Goal: Task Accomplishment & Management: Use online tool/utility

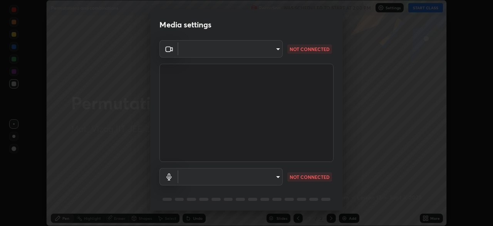
scroll to position [27, 0]
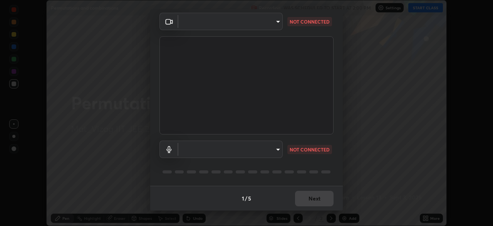
click at [204, 153] on body "Erase all Permutations and combinations Recording WAS SCHEDULED TO START AT 2:0…" at bounding box center [246, 113] width 493 height 226
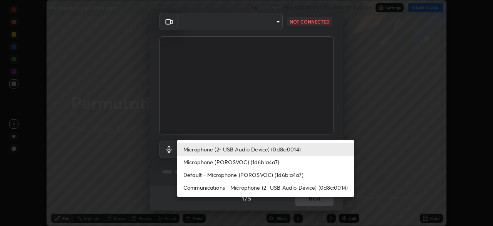
click at [200, 160] on li "Microphone (POROSVOC) (1d6b:a4a7)" at bounding box center [265, 161] width 177 height 13
type input "c42361a9c0cab4fabc4f691ccd0993b1304094f80fe0ddff9bff44bb81ecdd89"
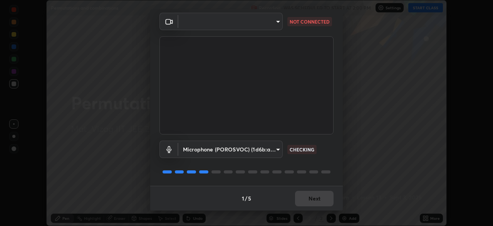
click at [225, 21] on body "Erase all Permutations and combinations Recording WAS SCHEDULED TO START AT 2:0…" at bounding box center [246, 113] width 493 height 226
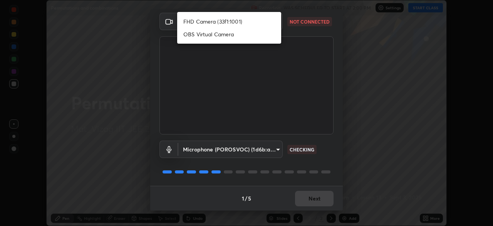
click at [214, 22] on li "FHD Camera (33f1:1001)" at bounding box center [229, 21] width 104 height 13
type input "947fc5493f91a7baa40ee644b890fb7dd4750de2b605eca998dfd8e2db679ee9"
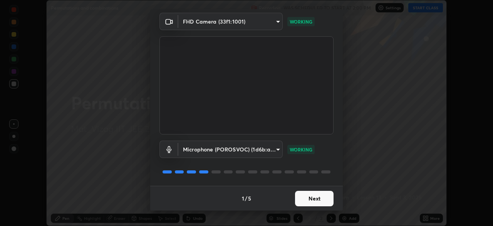
click at [320, 198] on button "Next" at bounding box center [314, 197] width 39 height 15
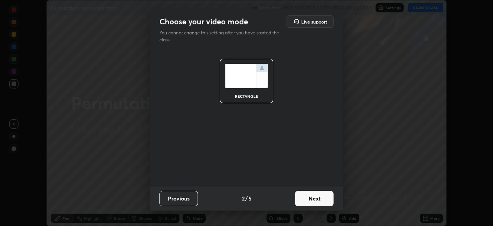
click at [321, 200] on button "Next" at bounding box center [314, 197] width 39 height 15
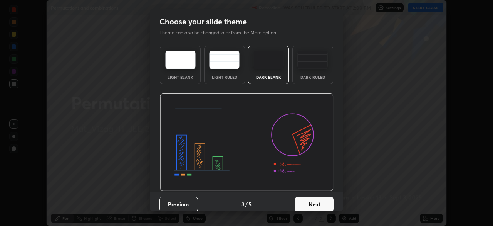
click at [318, 200] on button "Next" at bounding box center [314, 203] width 39 height 15
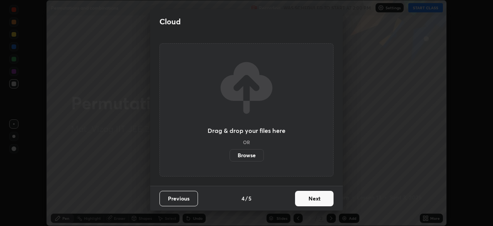
click at [318, 197] on button "Next" at bounding box center [314, 197] width 39 height 15
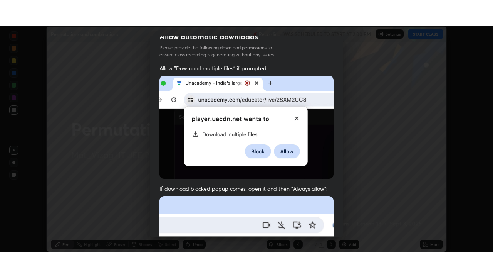
scroll to position [185, 0]
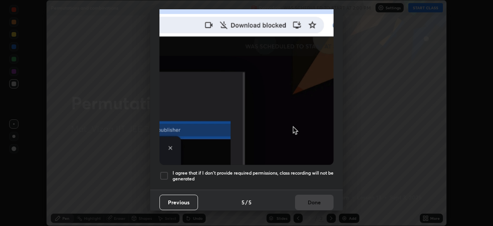
click at [165, 173] on div at bounding box center [164, 175] width 9 height 9
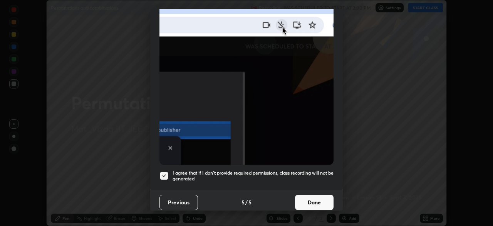
click at [297, 195] on button "Done" at bounding box center [314, 201] width 39 height 15
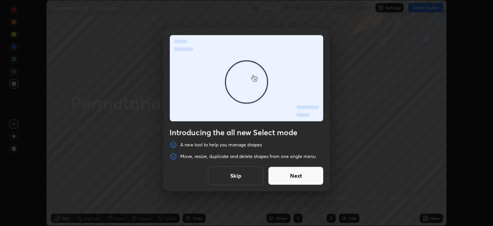
click at [214, 173] on button "Skip" at bounding box center [236, 175] width 56 height 19
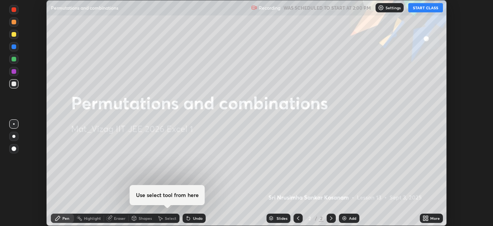
click at [428, 220] on icon at bounding box center [427, 219] width 2 height 2
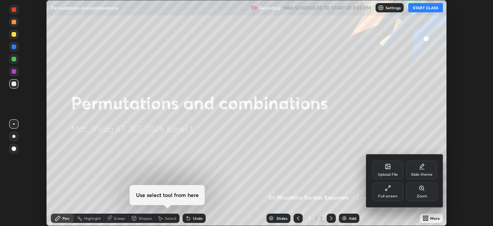
click at [391, 194] on div "Full screen" at bounding box center [388, 196] width 19 height 4
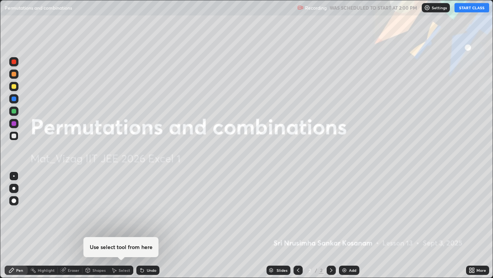
scroll to position [278, 493]
click at [476, 10] on button "START CLASS" at bounding box center [472, 7] width 35 height 9
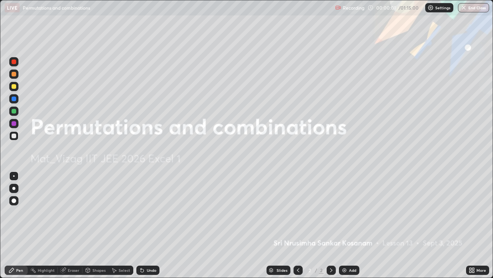
click at [349, 225] on div "Add" at bounding box center [349, 269] width 20 height 9
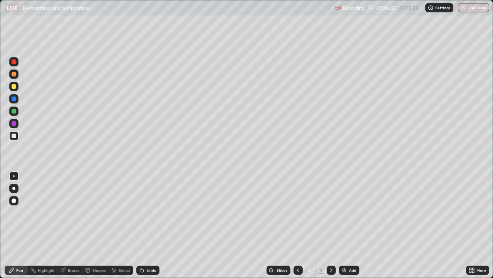
click at [69, 225] on div "Eraser" at bounding box center [74, 270] width 12 height 4
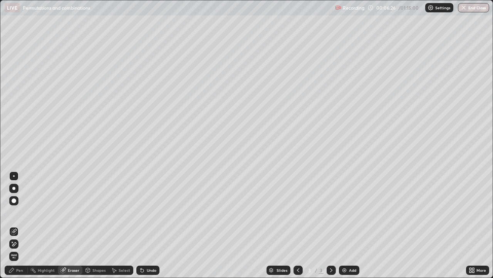
click at [12, 225] on icon at bounding box center [12, 241] width 1 height 1
click at [16, 225] on div "Pen" at bounding box center [19, 270] width 7 height 4
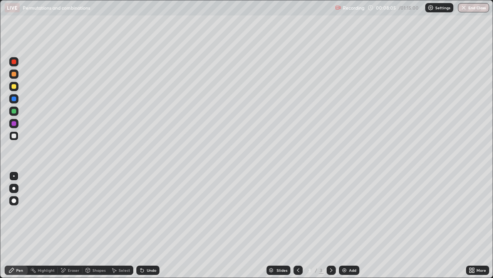
click at [70, 225] on div "Eraser" at bounding box center [74, 270] width 12 height 4
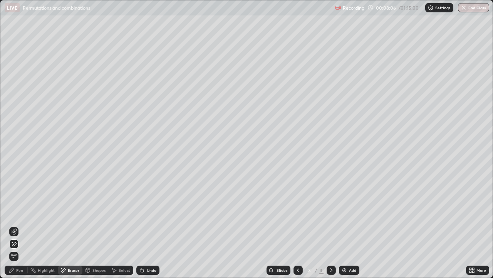
click at [15, 225] on icon at bounding box center [14, 244] width 6 height 7
click at [17, 225] on div "Pen" at bounding box center [19, 270] width 7 height 4
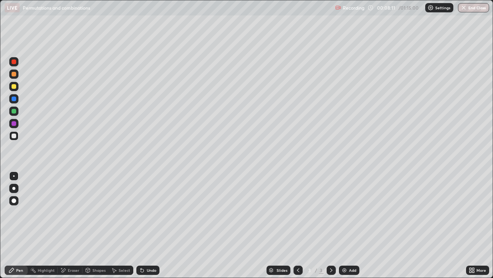
click at [347, 225] on img at bounding box center [345, 270] width 6 height 6
click at [147, 225] on div "Undo" at bounding box center [147, 269] width 23 height 9
click at [301, 225] on div at bounding box center [298, 269] width 9 height 9
click at [330, 225] on icon at bounding box center [331, 270] width 2 height 4
click at [298, 225] on icon at bounding box center [298, 270] width 6 height 6
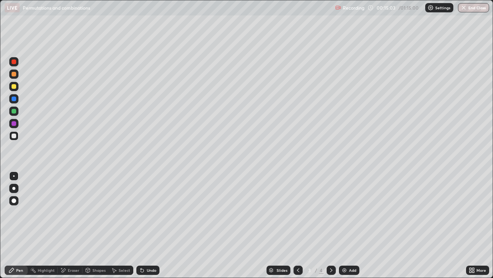
click at [330, 225] on icon at bounding box center [331, 270] width 6 height 6
click at [298, 225] on icon at bounding box center [298, 270] width 6 height 6
click at [330, 225] on icon at bounding box center [331, 270] width 6 height 6
click at [298, 225] on icon at bounding box center [298, 270] width 6 height 6
click at [330, 225] on icon at bounding box center [331, 270] width 6 height 6
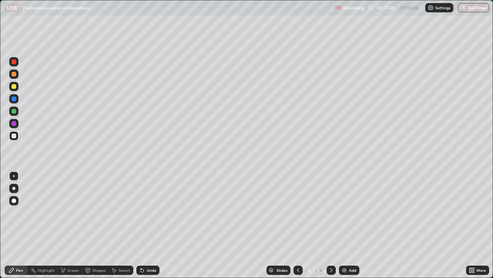
click at [298, 225] on icon at bounding box center [298, 270] width 6 height 6
click at [349, 225] on div "Add" at bounding box center [352, 270] width 7 height 4
click at [148, 225] on div "Undo" at bounding box center [152, 270] width 10 height 4
click at [152, 225] on div "Undo" at bounding box center [152, 270] width 10 height 4
click at [331, 225] on icon at bounding box center [331, 270] width 6 height 6
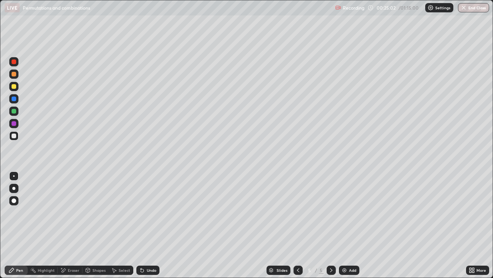
click at [347, 225] on div "Add" at bounding box center [349, 269] width 20 height 9
click at [349, 225] on div "Add" at bounding box center [352, 270] width 7 height 4
click at [294, 225] on div at bounding box center [298, 269] width 9 height 9
click at [331, 225] on icon at bounding box center [331, 270] width 6 height 6
click at [298, 225] on icon at bounding box center [298, 270] width 6 height 6
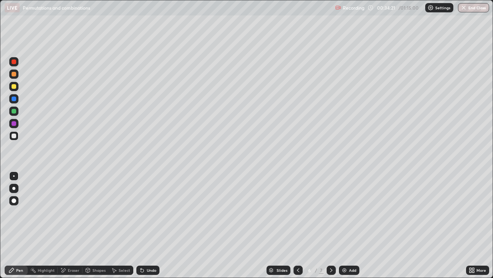
click at [318, 225] on div "6 / 7" at bounding box center [315, 269] width 18 height 7
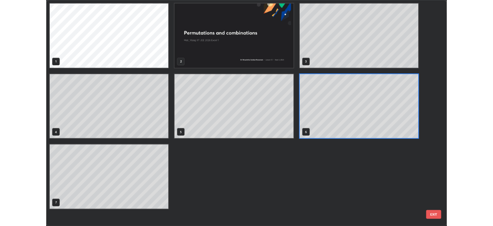
scroll to position [274, 489]
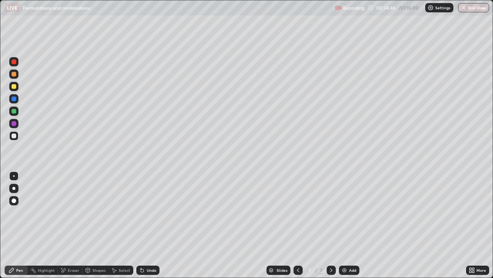
click at [351, 225] on div "Add" at bounding box center [352, 270] width 7 height 4
click at [349, 225] on div "Add" at bounding box center [352, 270] width 7 height 4
click at [297, 225] on icon at bounding box center [298, 270] width 6 height 6
click at [331, 225] on icon at bounding box center [331, 270] width 6 height 6
click at [153, 225] on div "Undo" at bounding box center [152, 270] width 10 height 4
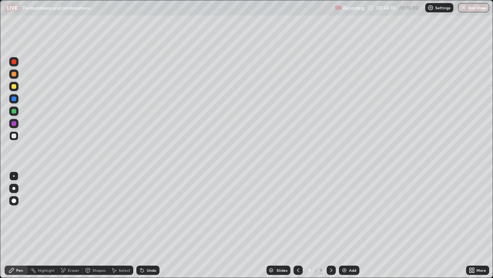
click at [152, 225] on div "Undo" at bounding box center [152, 270] width 10 height 4
click at [154, 225] on div "Undo" at bounding box center [152, 270] width 10 height 4
click at [153, 225] on div "Undo" at bounding box center [152, 270] width 10 height 4
click at [152, 225] on div "Undo" at bounding box center [152, 270] width 10 height 4
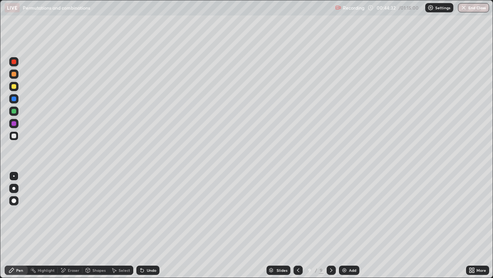
click at [152, 225] on div "Undo" at bounding box center [152, 270] width 10 height 4
click at [349, 225] on div "Add" at bounding box center [352, 270] width 7 height 4
click at [150, 225] on div "Undo" at bounding box center [152, 270] width 10 height 4
click at [147, 225] on div "Undo" at bounding box center [152, 270] width 10 height 4
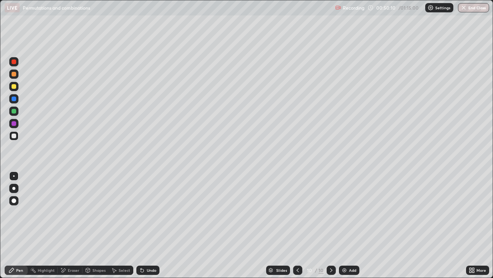
click at [147, 225] on div "Undo" at bounding box center [152, 270] width 10 height 4
click at [148, 225] on div "Undo" at bounding box center [152, 270] width 10 height 4
click at [150, 225] on div "Undo" at bounding box center [152, 270] width 10 height 4
click at [345, 225] on img at bounding box center [345, 270] width 6 height 6
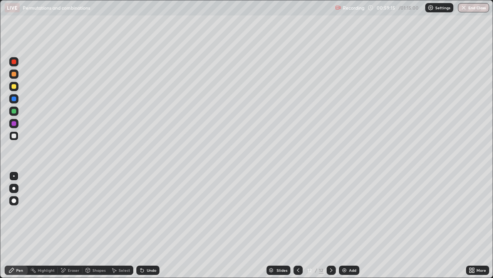
click at [352, 225] on div "Add" at bounding box center [352, 270] width 7 height 4
click at [298, 225] on icon at bounding box center [298, 270] width 6 height 6
click at [333, 225] on div at bounding box center [331, 269] width 9 height 15
click at [67, 225] on div "Eraser" at bounding box center [70, 269] width 25 height 9
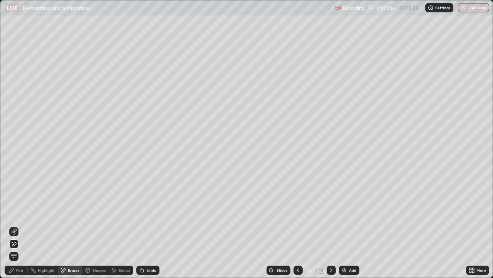
click at [12, 225] on icon at bounding box center [12, 241] width 1 height 1
click at [22, 225] on div "Pen" at bounding box center [16, 269] width 23 height 9
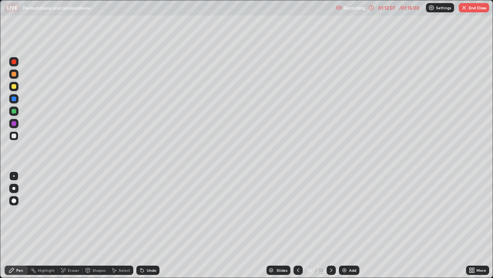
click at [14, 201] on div at bounding box center [14, 200] width 5 height 5
click at [71, 225] on div "Eraser" at bounding box center [74, 270] width 12 height 4
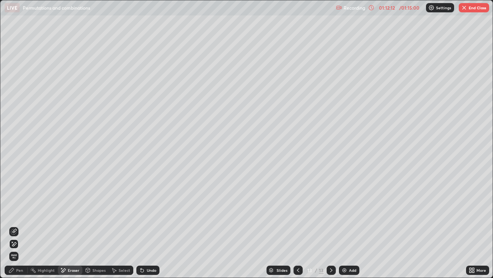
click at [15, 225] on icon at bounding box center [14, 231] width 6 height 6
click at [12, 225] on icon at bounding box center [12, 241] width 1 height 1
click at [12, 225] on icon at bounding box center [11, 270] width 5 height 5
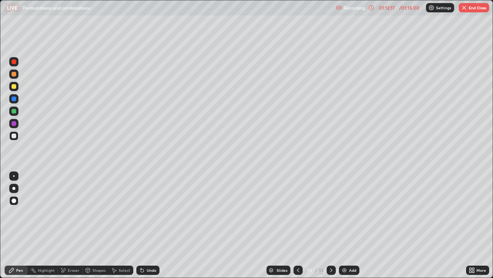
click at [19, 225] on div "Pen" at bounding box center [19, 270] width 7 height 4
click at [67, 225] on div "Eraser" at bounding box center [70, 269] width 25 height 9
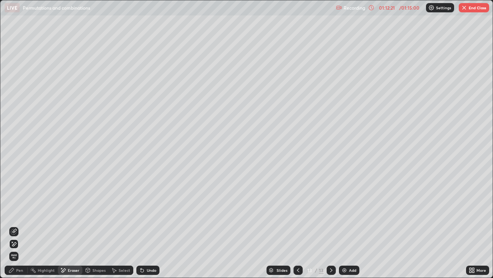
click at [67, 225] on div "Eraser" at bounding box center [70, 269] width 25 height 9
click at [15, 225] on div "Pen" at bounding box center [16, 269] width 23 height 9
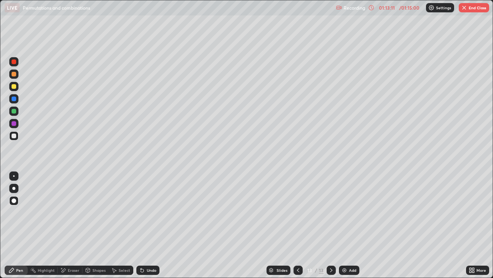
click at [472, 8] on button "End Class" at bounding box center [474, 7] width 30 height 9
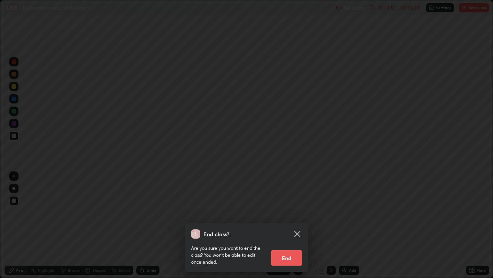
click at [287, 225] on button "End" at bounding box center [286, 257] width 31 height 15
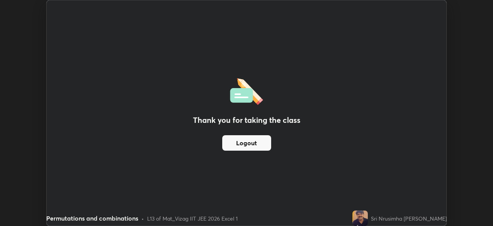
scroll to position [38326, 38058]
